Goal: Find specific page/section: Find specific page/section

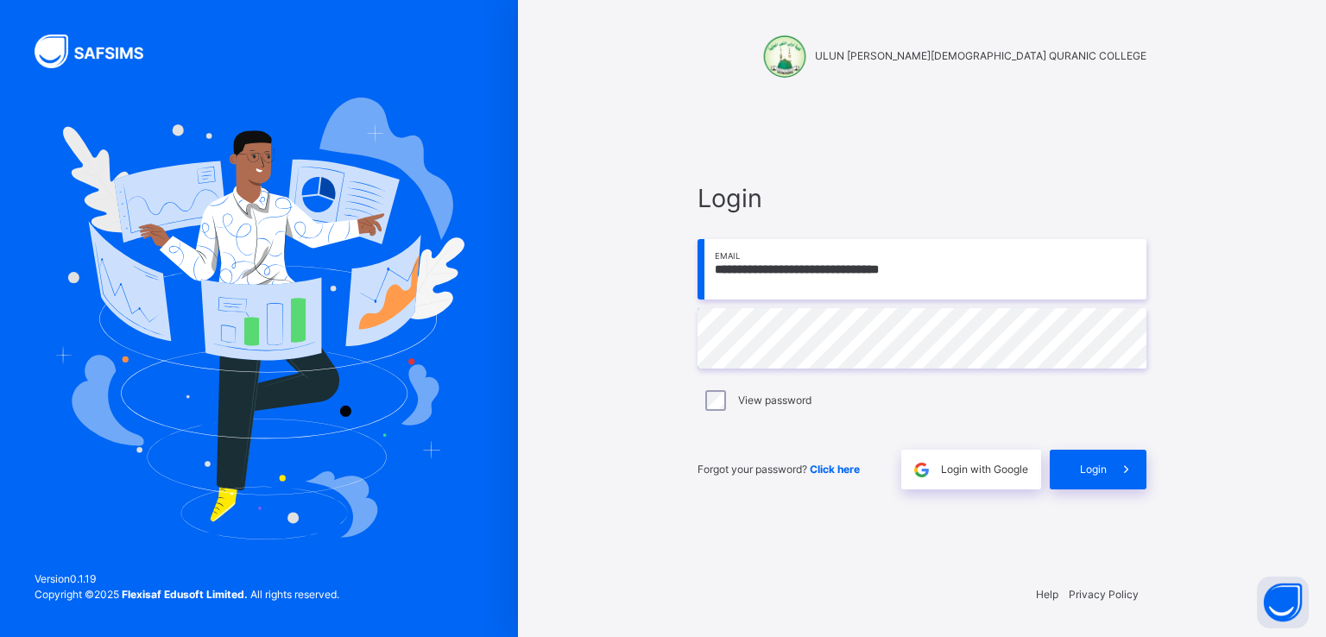
click at [540, 256] on div "**********" at bounding box center [922, 318] width 808 height 637
click at [1099, 474] on span "Login" at bounding box center [1093, 470] width 27 height 16
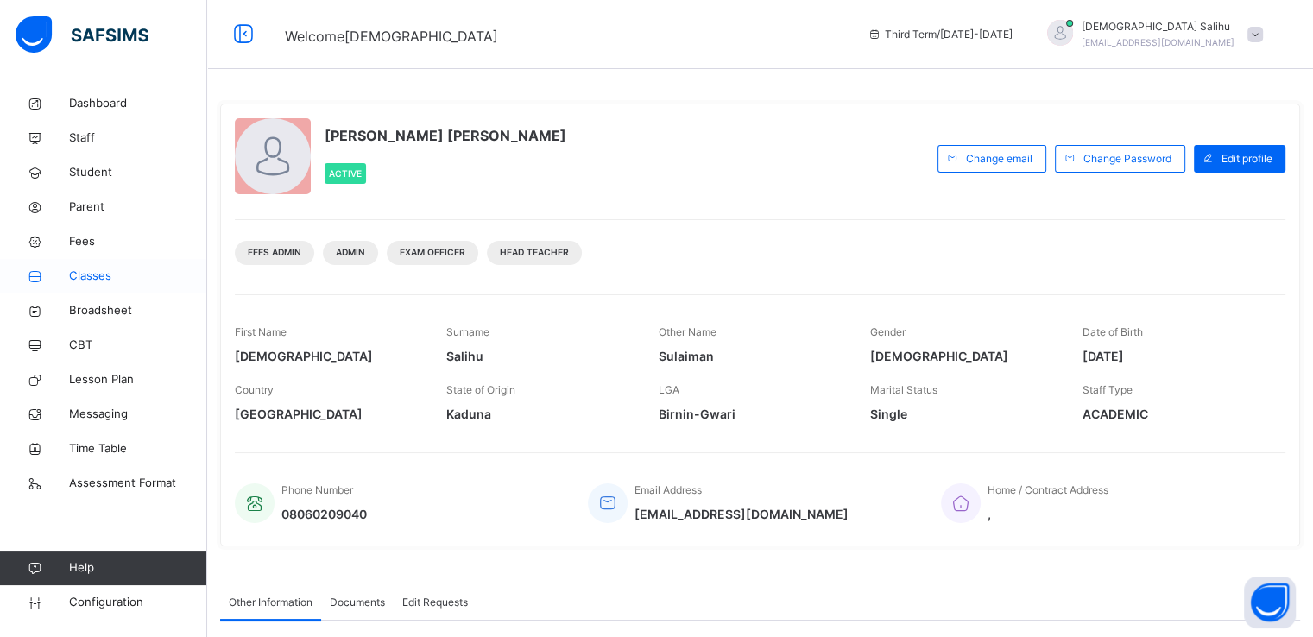
click at [104, 272] on span "Classes" at bounding box center [138, 276] width 138 height 17
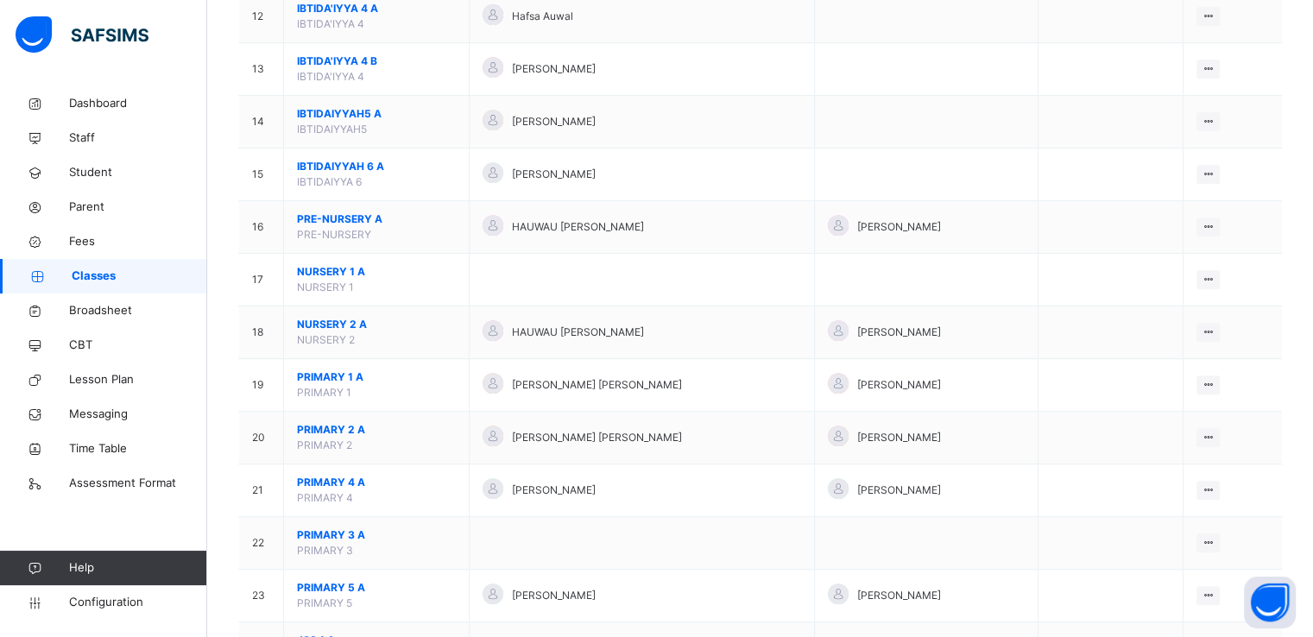
scroll to position [829, 0]
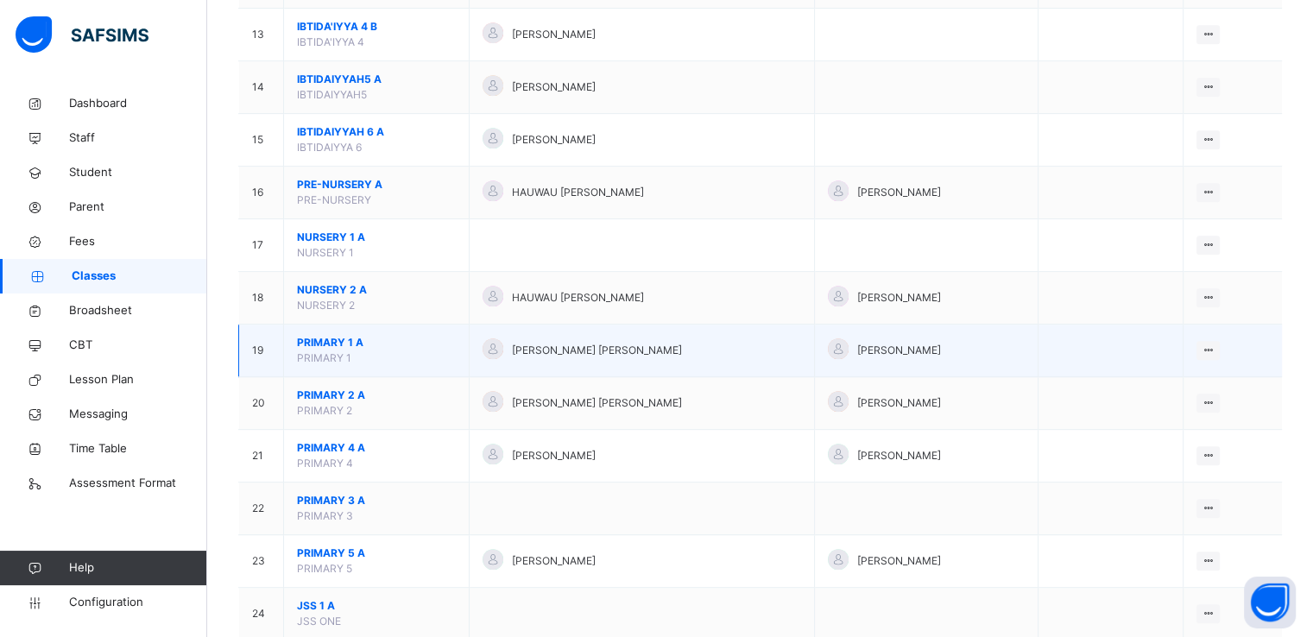
click at [368, 335] on span "PRIMARY 1 A" at bounding box center [376, 343] width 159 height 16
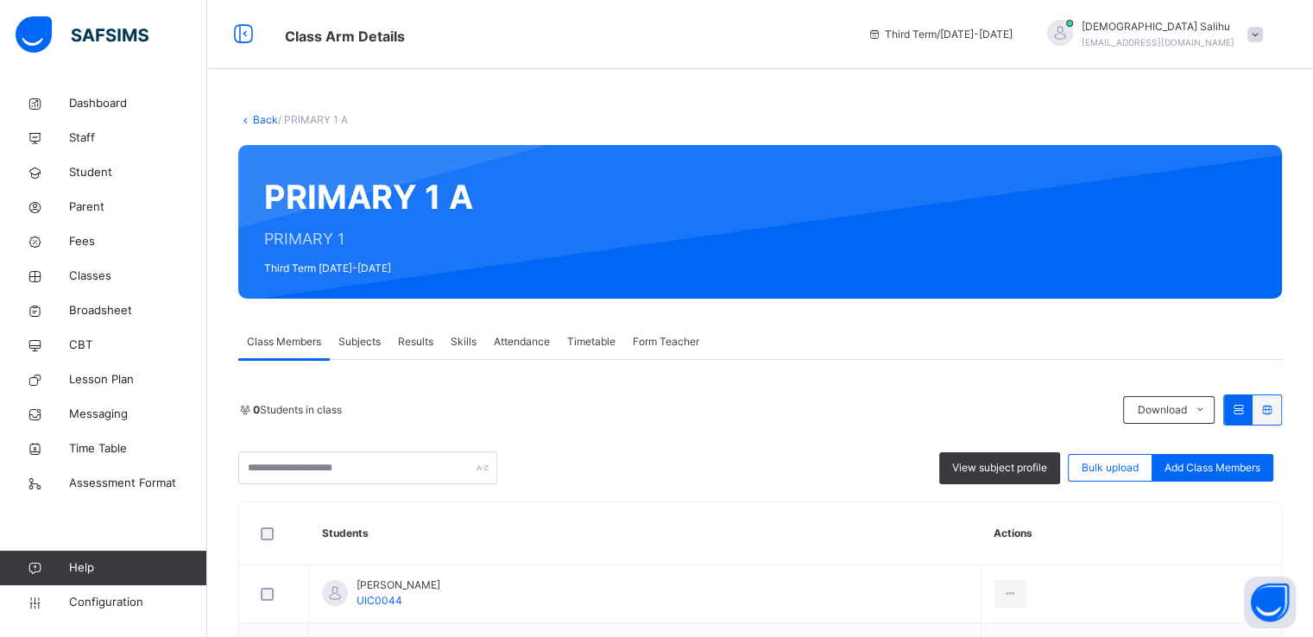
click at [376, 339] on span "Subjects" at bounding box center [359, 342] width 42 height 16
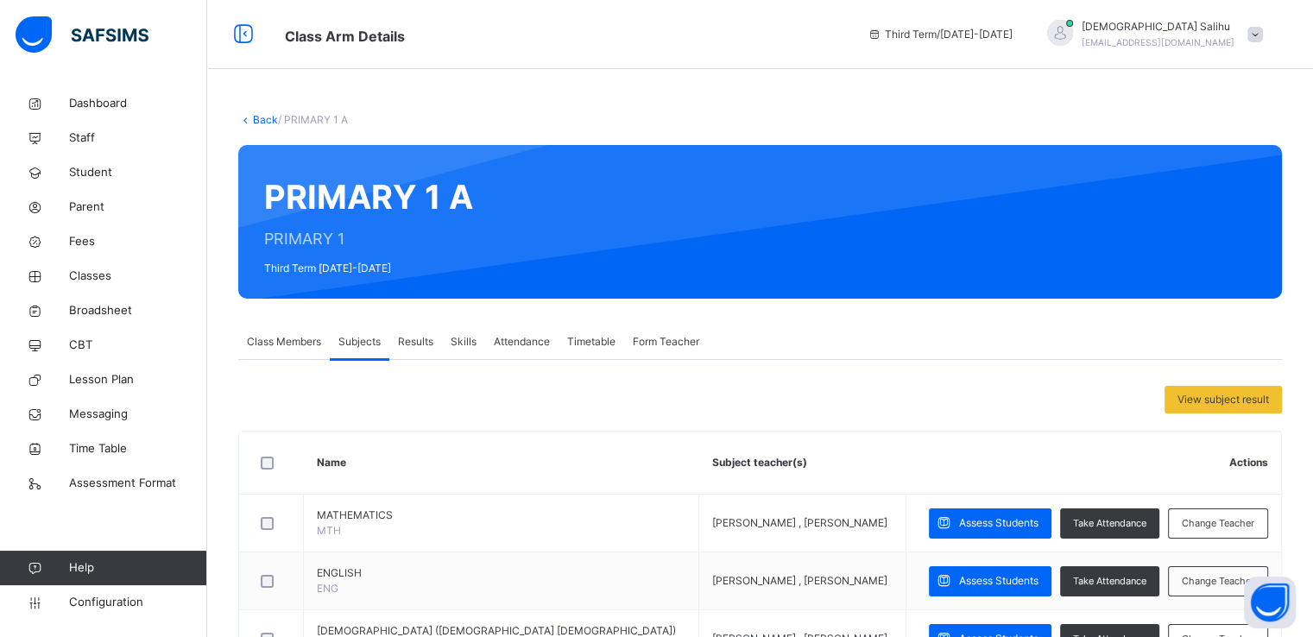
click at [907, 439] on th "Actions" at bounding box center [1094, 463] width 375 height 63
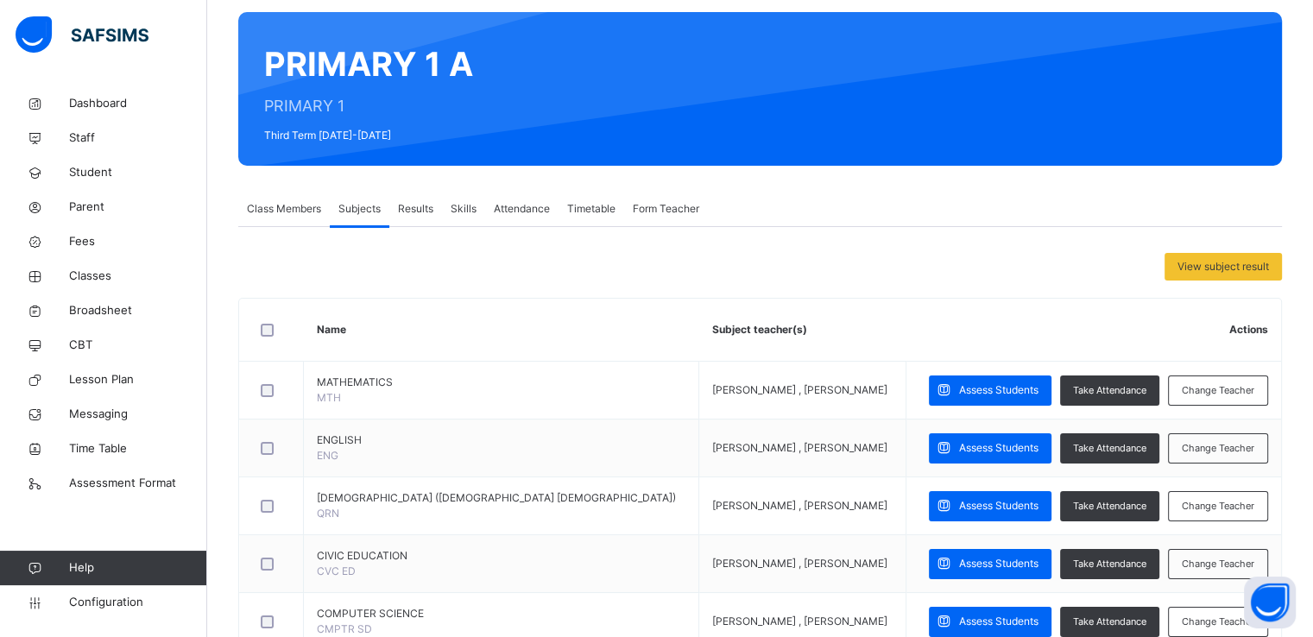
scroll to position [138, 0]
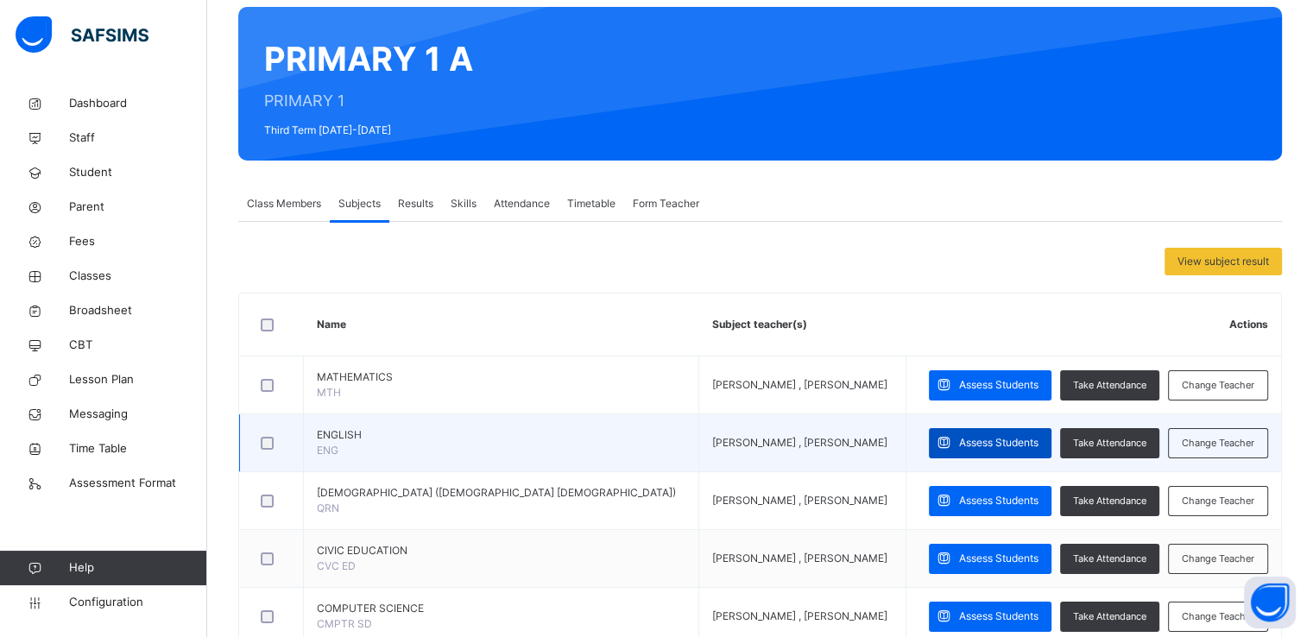
click at [959, 450] on span at bounding box center [944, 443] width 30 height 30
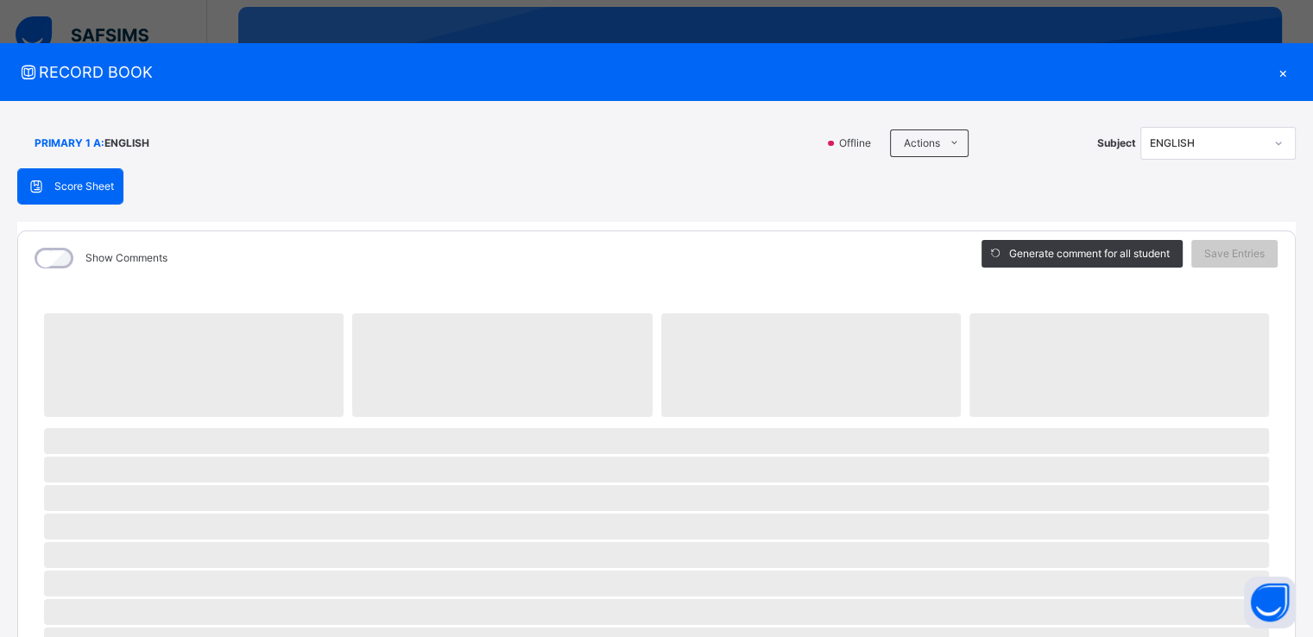
scroll to position [173, 0]
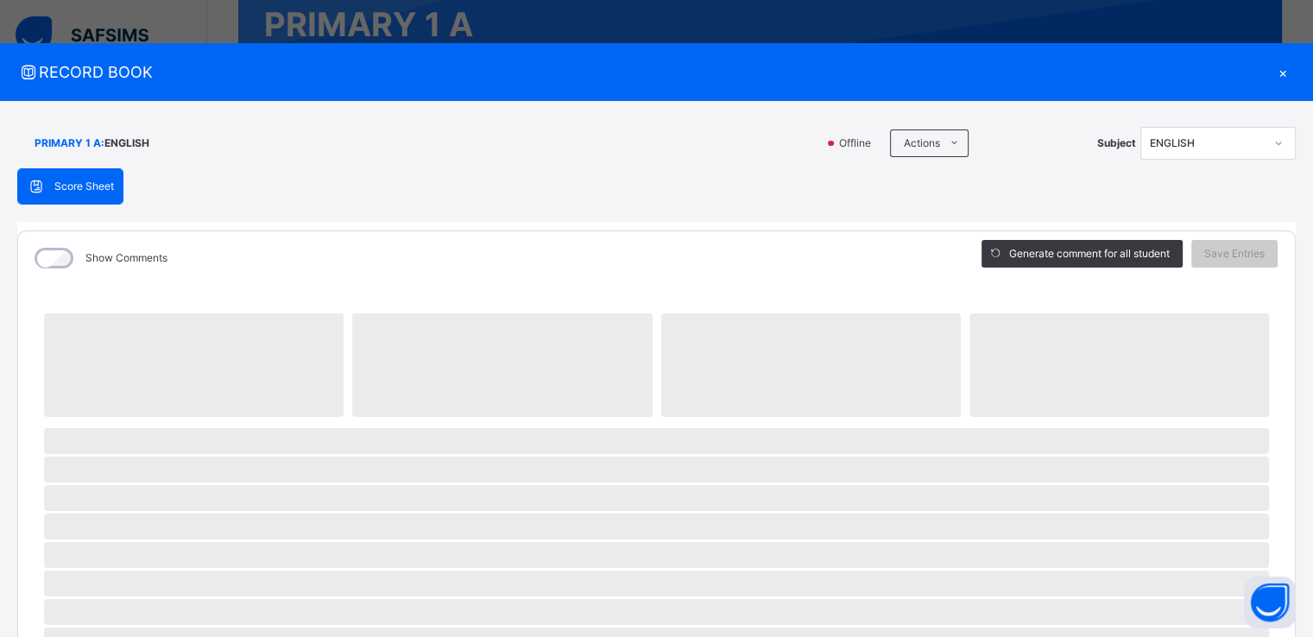
click at [727, 274] on div "Show Comments" at bounding box center [487, 258] width 938 height 54
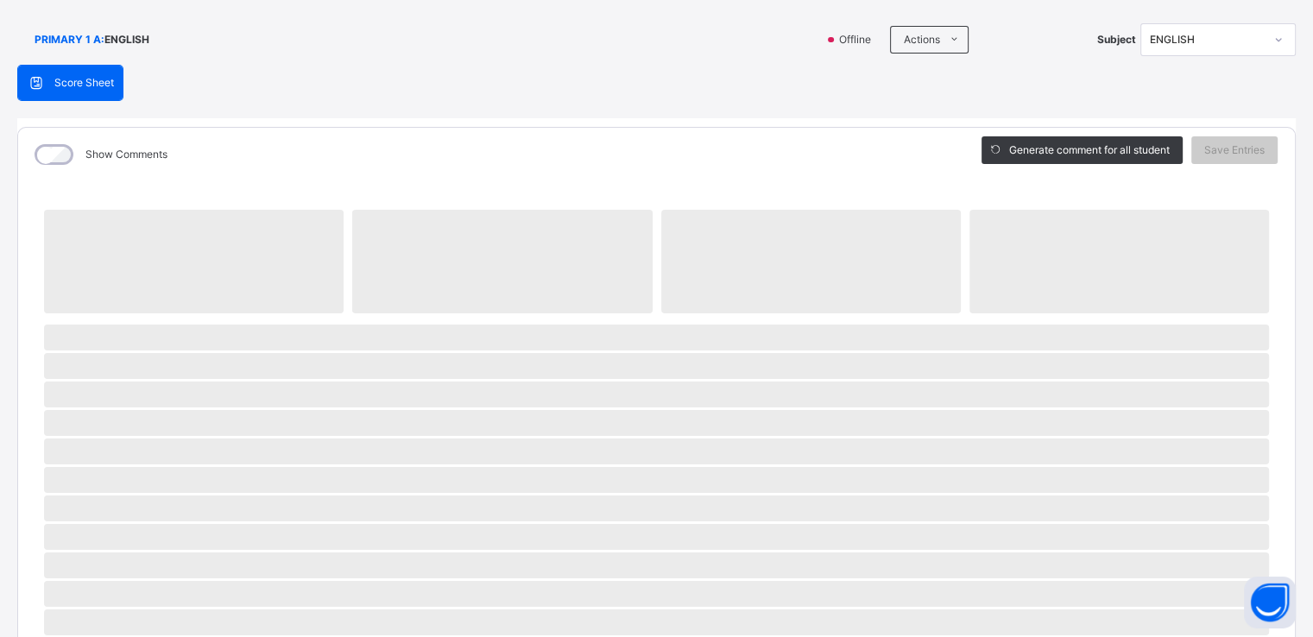
scroll to position [138, 0]
